Goal: Information Seeking & Learning: Learn about a topic

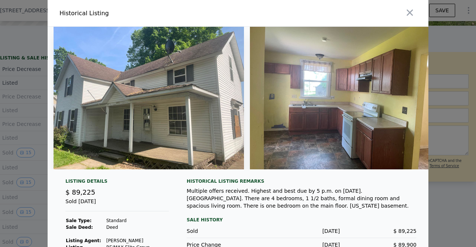
scroll to position [0, 2574]
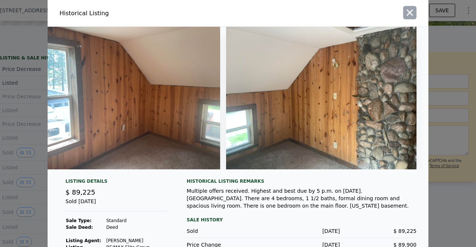
click at [407, 10] on icon "button" at bounding box center [410, 13] width 6 height 6
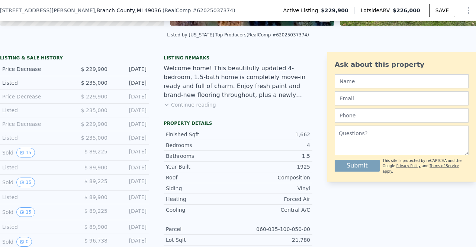
scroll to position [0, 0]
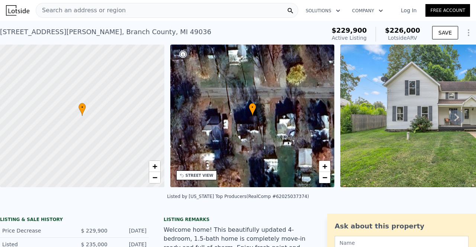
click at [101, 14] on span "Search an address or region" at bounding box center [81, 10] width 90 height 9
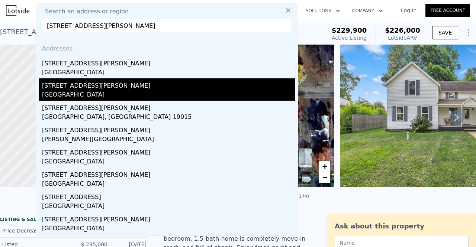
type input "[STREET_ADDRESS][PERSON_NAME]"
click at [82, 93] on div "[GEOGRAPHIC_DATA]" at bounding box center [168, 95] width 253 height 10
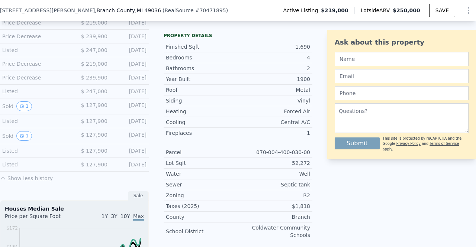
scroll to position [247, 0]
drag, startPoint x: 54, startPoint y: 204, endPoint x: 27, endPoint y: 192, distance: 29.3
click at [27, 192] on div "LISTING & SALE HISTORY Price Decrease $ 219,000 [DATE] Price Decrease $ 239,900…" at bounding box center [74, 212] width 149 height 497
click at [24, 106] on button "1" at bounding box center [24, 106] width 16 height 10
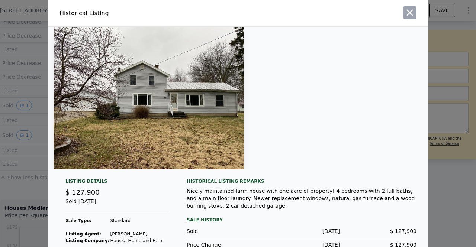
click at [404, 12] on icon "button" at bounding box center [409, 12] width 10 height 10
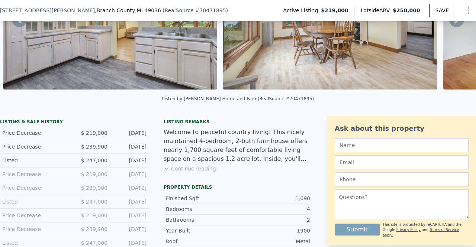
scroll to position [117, 0]
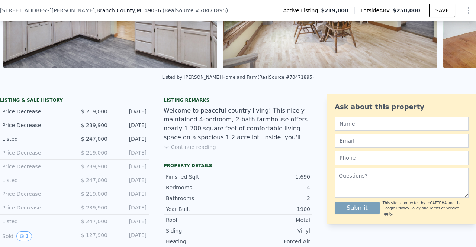
click at [188, 151] on button "Continue reading" at bounding box center [189, 146] width 52 height 7
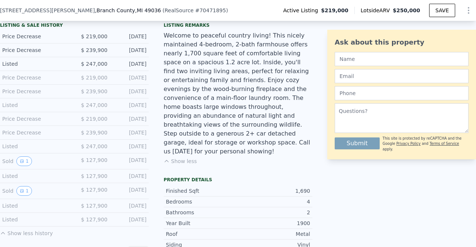
scroll to position [195, 0]
